Goal: Task Accomplishment & Management: Complete application form

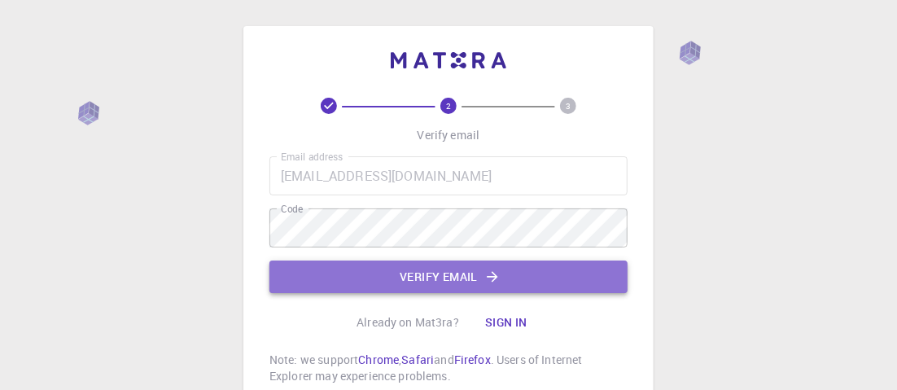
click at [468, 287] on button "Verify email" at bounding box center [449, 277] width 358 height 33
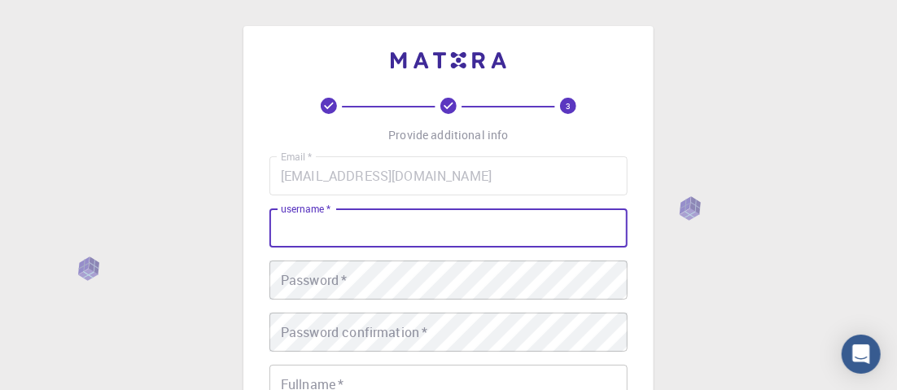
click at [448, 240] on input "username   *" at bounding box center [449, 227] width 358 height 39
type input "[EMAIL_ADDRESS][DOMAIN_NAME]"
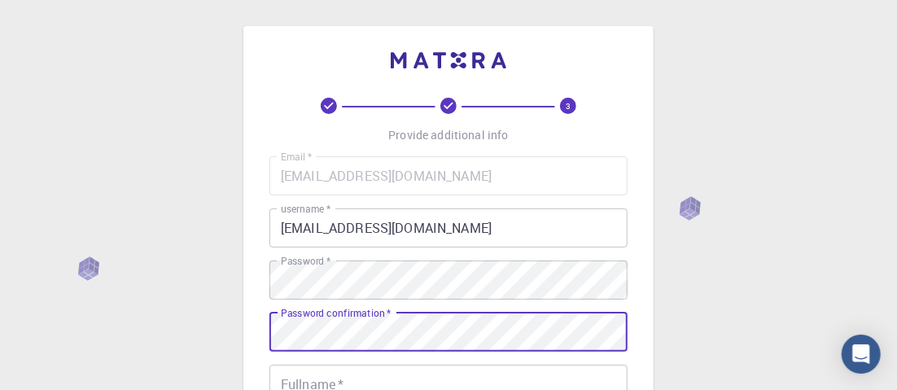
scroll to position [163, 0]
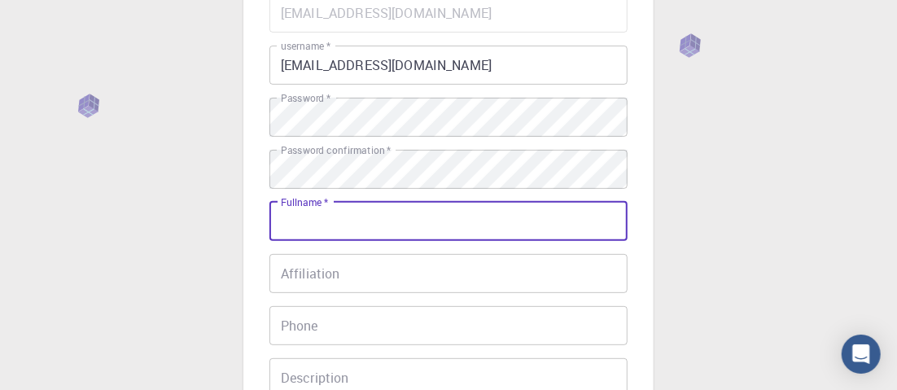
click at [322, 222] on input "Fullname   *" at bounding box center [449, 221] width 358 height 39
type input "s"
type input "[PERSON_NAME]"
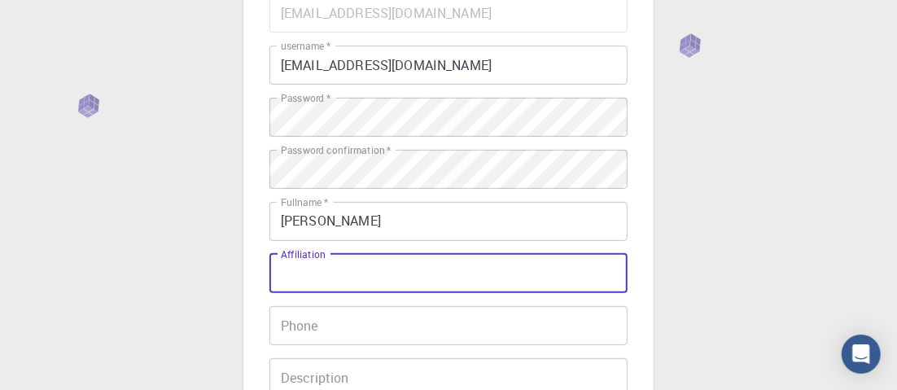
click at [309, 278] on input "Affiliation" at bounding box center [449, 273] width 358 height 39
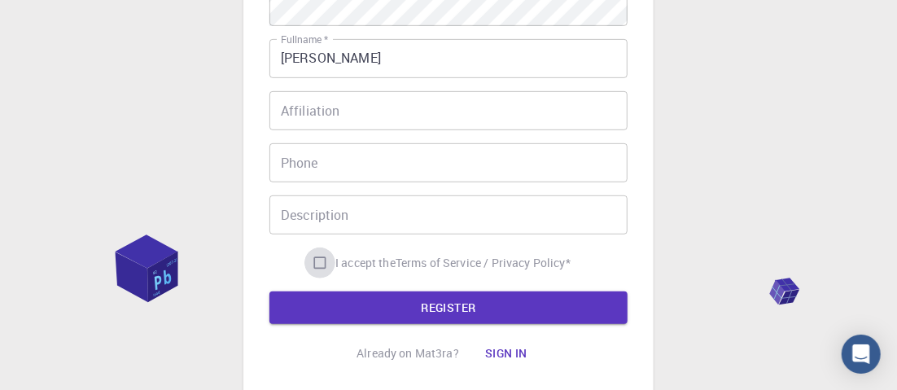
click at [314, 260] on input "I accept the Terms of Service / Privacy Policy *" at bounding box center [320, 263] width 31 height 31
checkbox input "true"
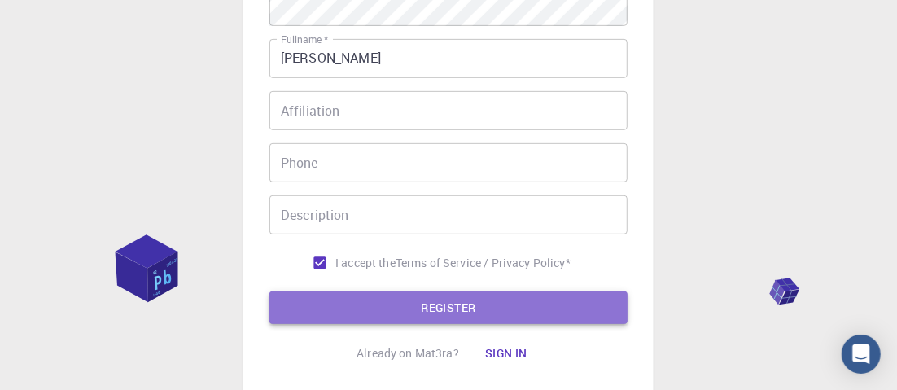
click at [437, 308] on button "REGISTER" at bounding box center [449, 308] width 358 height 33
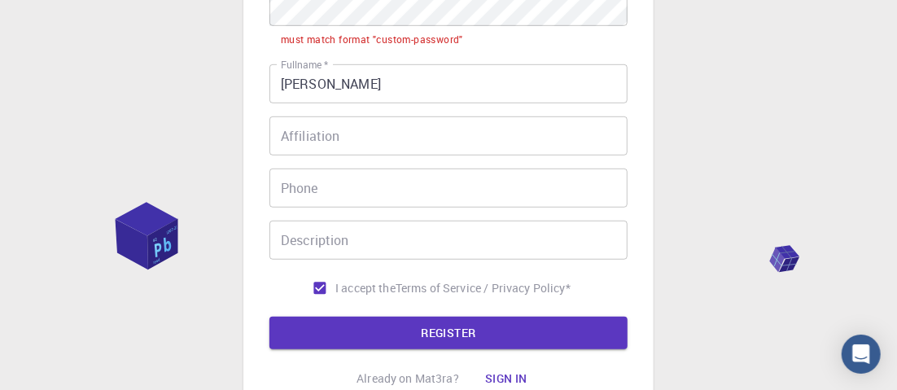
scroll to position [254, 0]
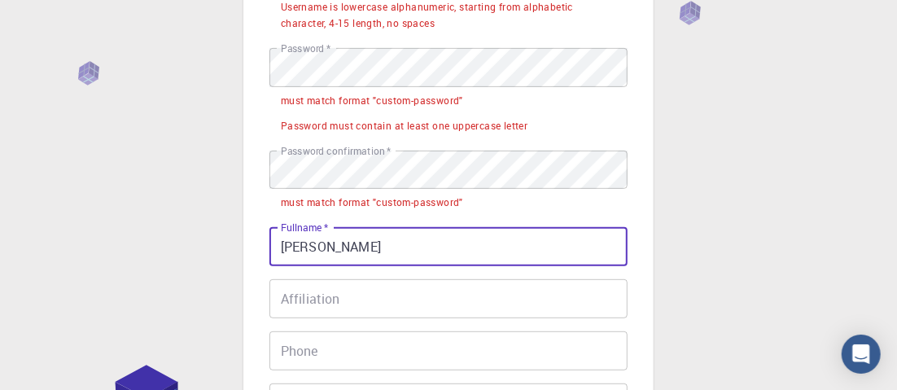
click at [400, 253] on input "[PERSON_NAME]" at bounding box center [449, 246] width 358 height 39
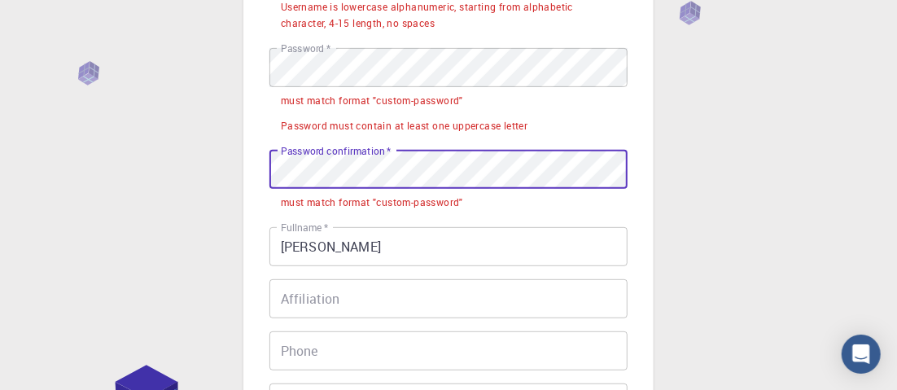
scroll to position [91, 0]
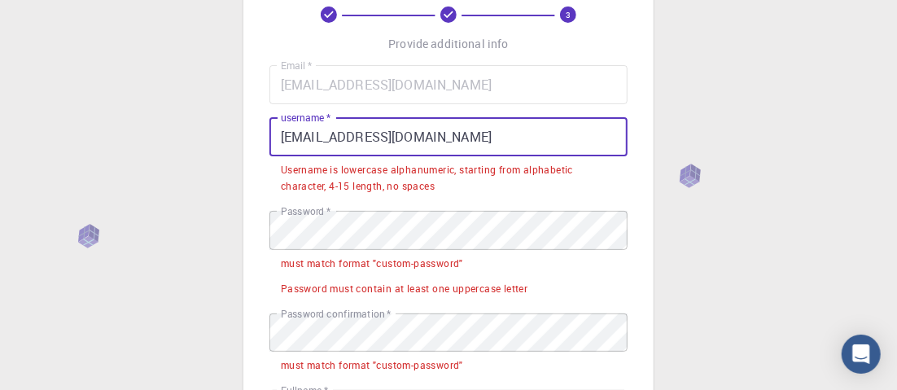
drag, startPoint x: 521, startPoint y: 144, endPoint x: 187, endPoint y: 139, distance: 333.9
click at [187, 139] on div "3 Provide additional info Email   * [EMAIL_ADDRESS][DOMAIN_NAME] Email   * user…" at bounding box center [448, 381] width 897 height 945
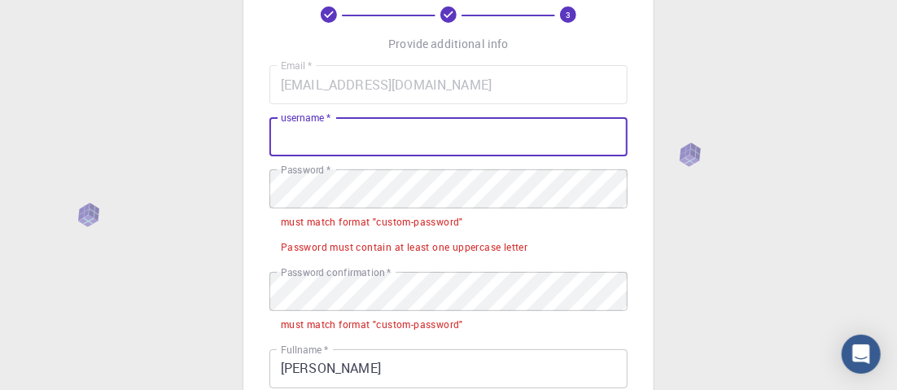
type input "S"
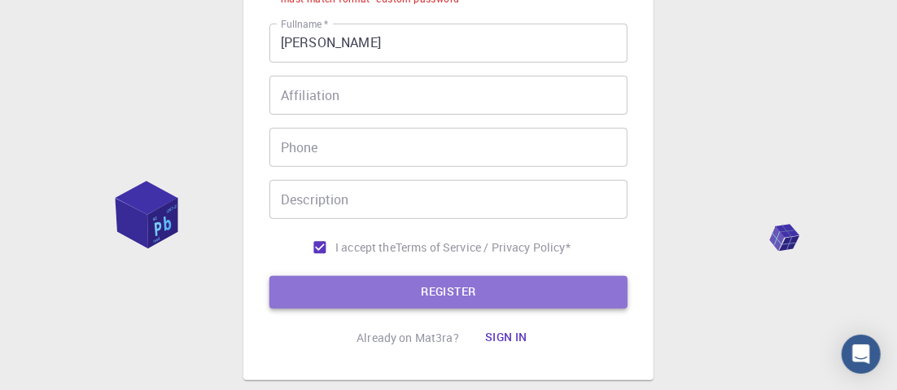
click at [445, 297] on button "REGISTER" at bounding box center [449, 292] width 358 height 33
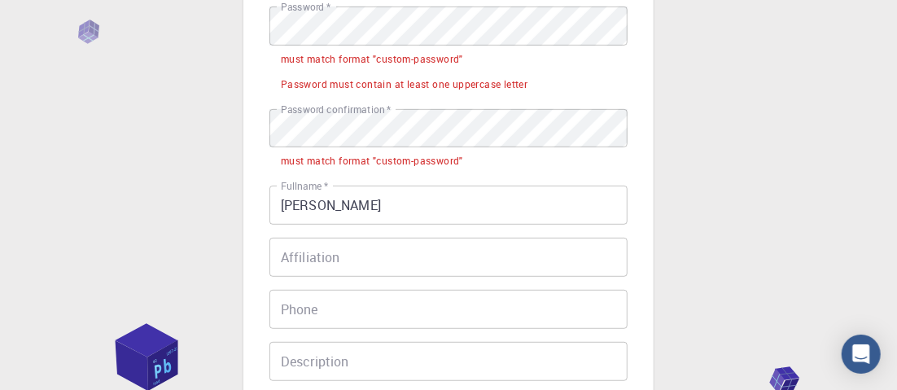
scroll to position [133, 0]
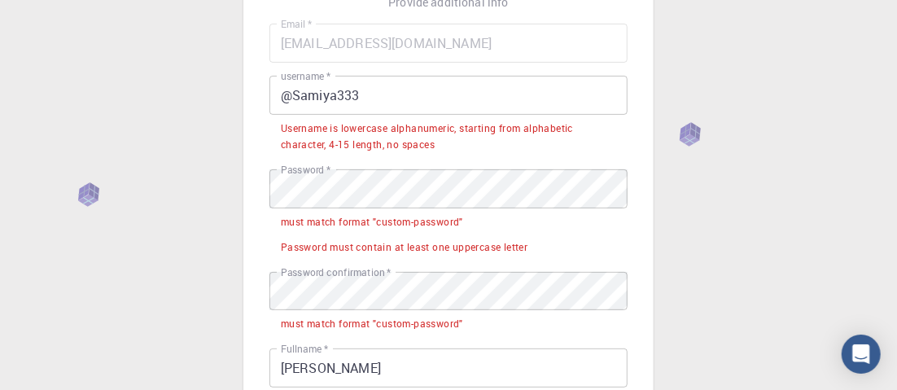
click at [391, 108] on input "@Samiya333" at bounding box center [449, 95] width 358 height 39
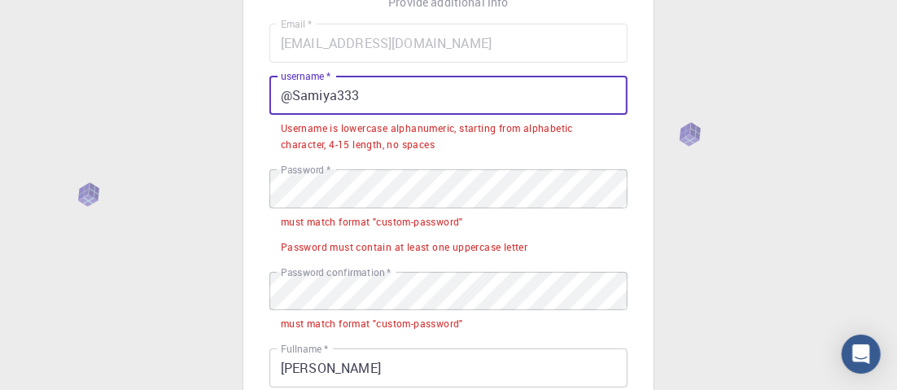
click at [374, 147] on div "Username is lowercase alphanumeric, starting from alphabetic character, 4-15 le…" at bounding box center [449, 137] width 336 height 33
drag, startPoint x: 291, startPoint y: 94, endPoint x: 274, endPoint y: 99, distance: 17.8
click at [274, 99] on input "@Samiya333" at bounding box center [449, 95] width 358 height 39
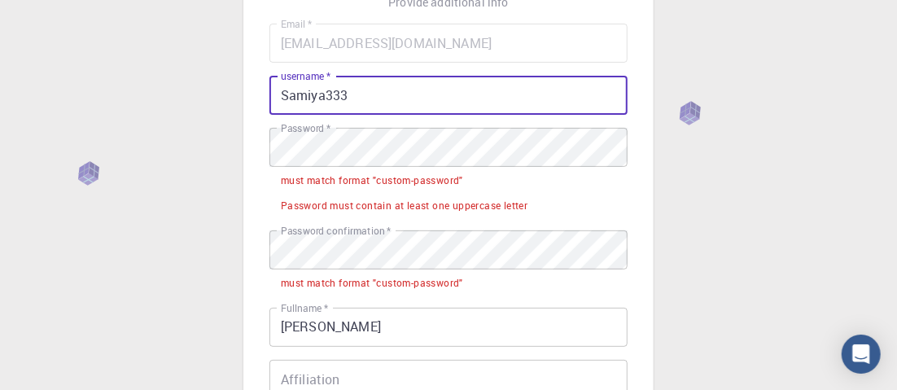
drag, startPoint x: 329, startPoint y: 91, endPoint x: 383, endPoint y: 91, distance: 53.7
click at [383, 91] on input "Samiya333" at bounding box center [449, 95] width 358 height 39
drag, startPoint x: 327, startPoint y: 94, endPoint x: 397, endPoint y: 104, distance: 70.0
click at [397, 104] on input "Samiya333" at bounding box center [449, 95] width 358 height 39
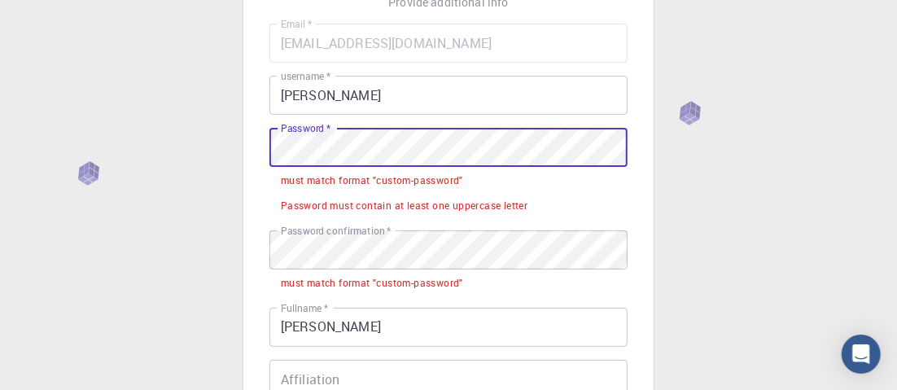
click at [151, 169] on div "3 Provide additional info Email   * [EMAIL_ADDRESS][DOMAIN_NAME] Email   * user…" at bounding box center [448, 319] width 897 height 904
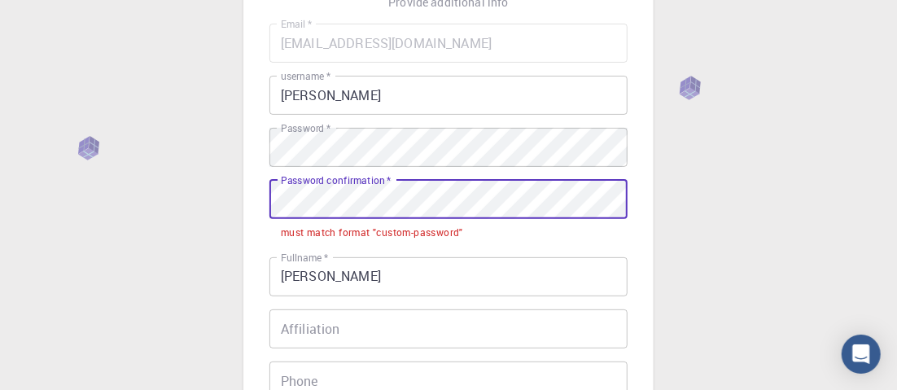
click at [230, 207] on div "3 Provide additional info Email   * [EMAIL_ADDRESS][DOMAIN_NAME] Email   * user…" at bounding box center [448, 293] width 897 height 853
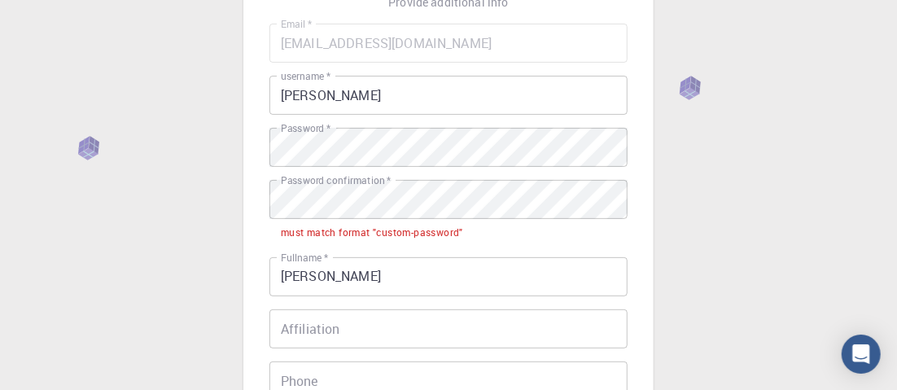
click at [420, 226] on div "must match format "custom-password"" at bounding box center [372, 233] width 182 height 16
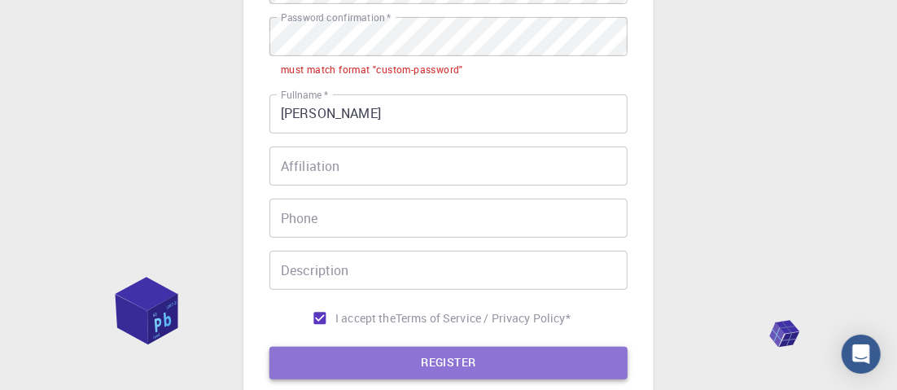
click at [427, 362] on button "REGISTER" at bounding box center [449, 363] width 358 height 33
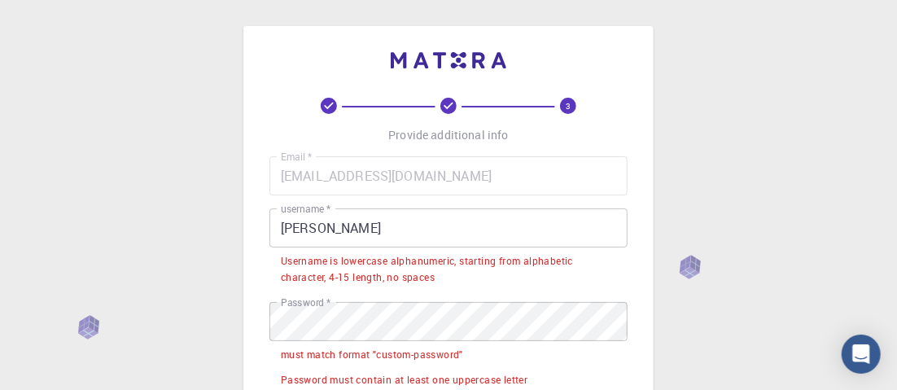
scroll to position [163, 0]
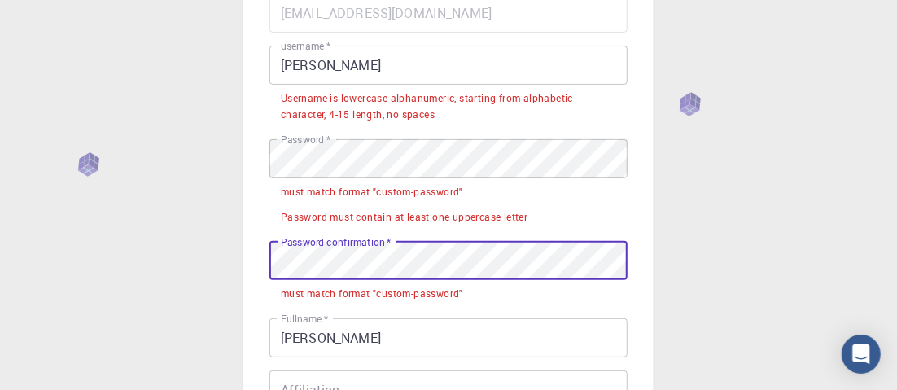
click at [379, 66] on input "[PERSON_NAME]" at bounding box center [449, 65] width 358 height 39
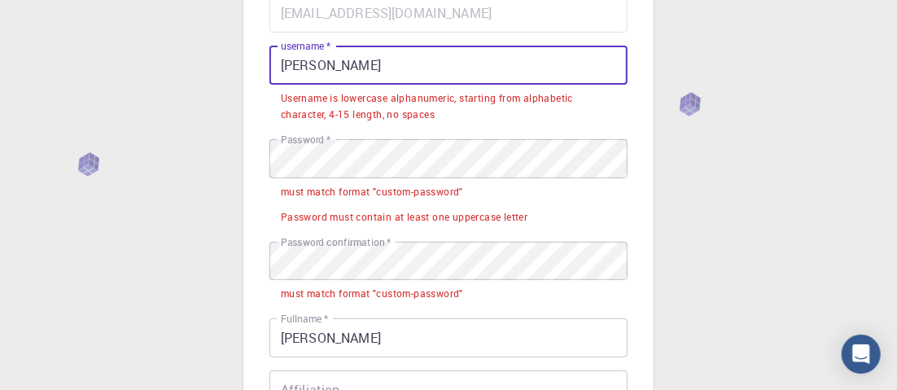
drag, startPoint x: 385, startPoint y: 132, endPoint x: 384, endPoint y: 84, distance: 48.1
click at [383, 126] on div "Email   * [EMAIL_ADDRESS][DOMAIN_NAME] Email   * username   * [PERSON_NAME] use…" at bounding box center [449, 275] width 358 height 564
drag, startPoint x: 396, startPoint y: 56, endPoint x: 325, endPoint y: 66, distance: 71.5
click at [325, 66] on input "[PERSON_NAME]" at bounding box center [449, 65] width 358 height 39
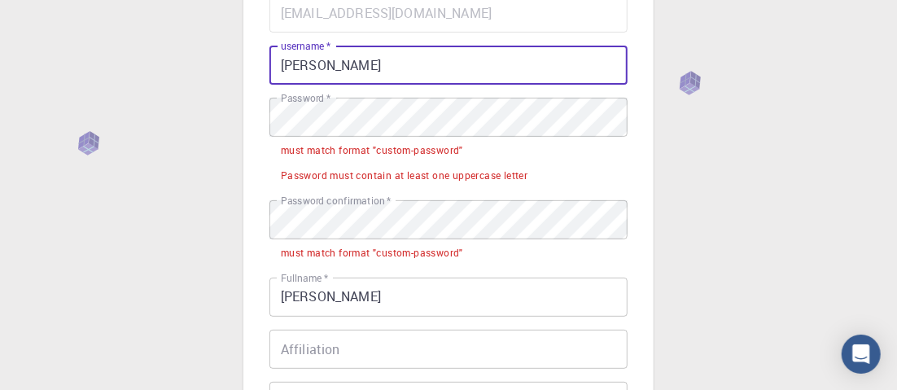
type input "[PERSON_NAME]"
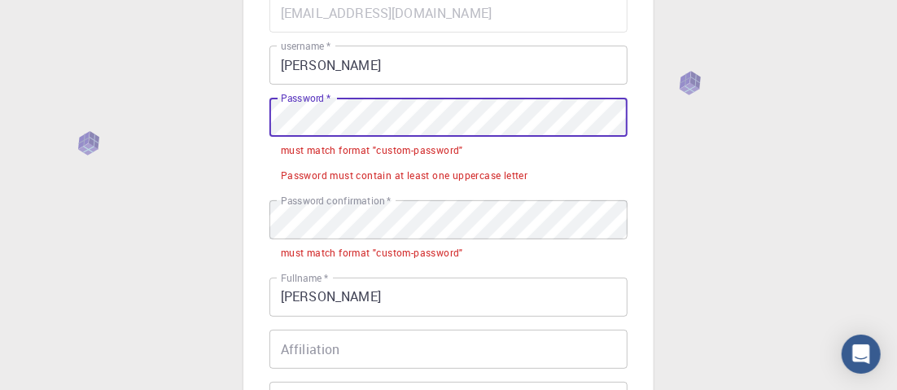
click at [176, 133] on div "3 Provide additional info Email   * [EMAIL_ADDRESS][DOMAIN_NAME] Email   * user…" at bounding box center [448, 289] width 897 height 904
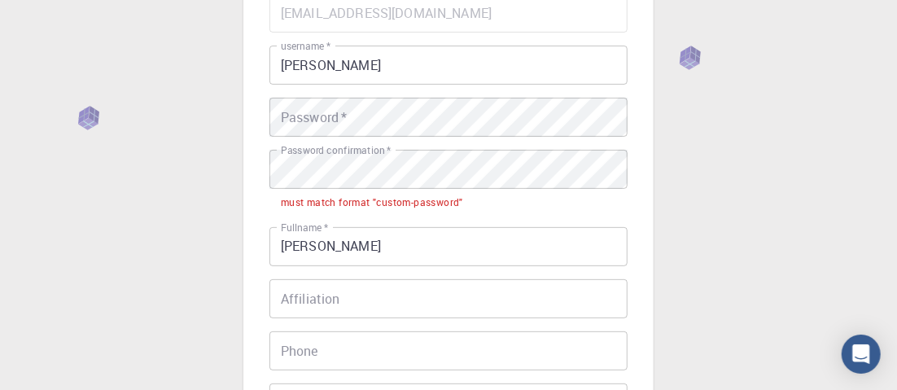
click at [392, 197] on div "must match format "custom-password"" at bounding box center [372, 203] width 182 height 16
click at [412, 148] on div "Email   * [EMAIL_ADDRESS][DOMAIN_NAME] Email   * username   * Samiya username  …" at bounding box center [449, 229] width 358 height 473
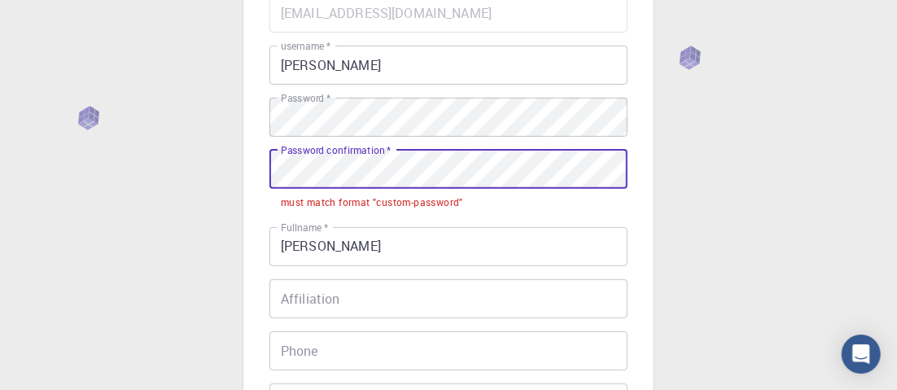
click at [169, 185] on div "3 Provide additional info Email   * [EMAIL_ADDRESS][DOMAIN_NAME] Email   * user…" at bounding box center [448, 263] width 897 height 853
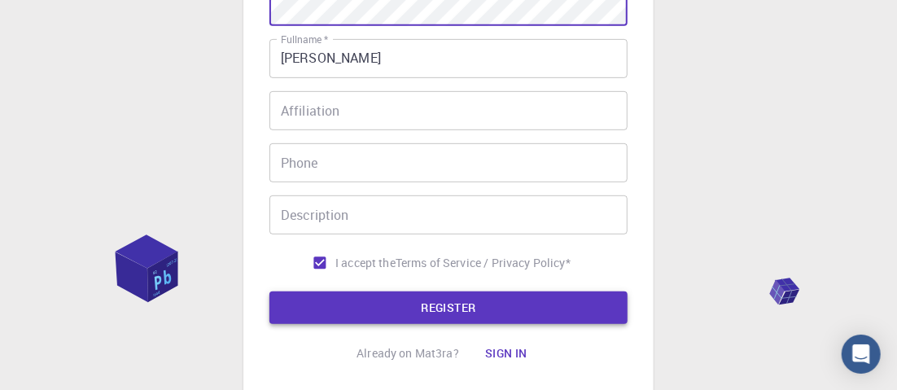
scroll to position [438, 0]
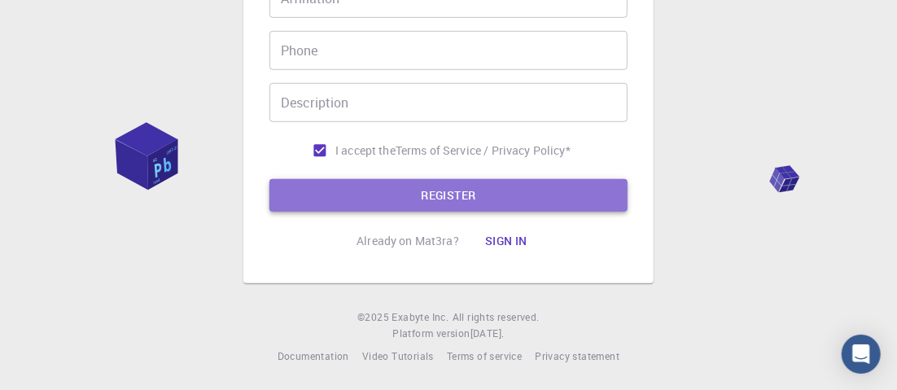
click at [417, 195] on button "REGISTER" at bounding box center [449, 195] width 358 height 33
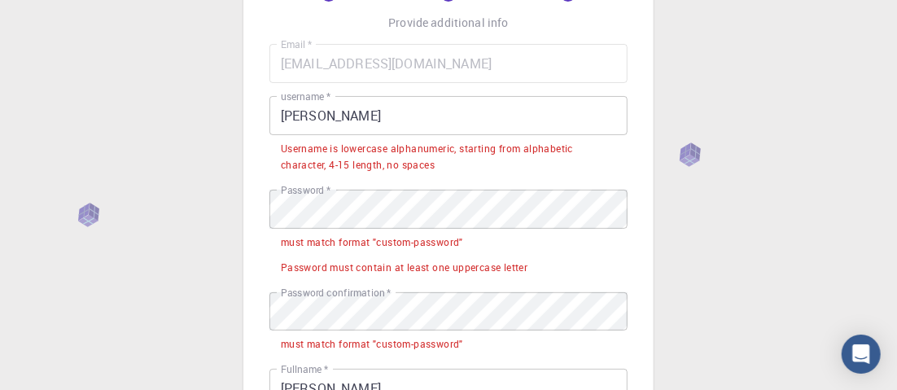
scroll to position [275, 0]
